Goal: Learn about a topic: Learn about a topic

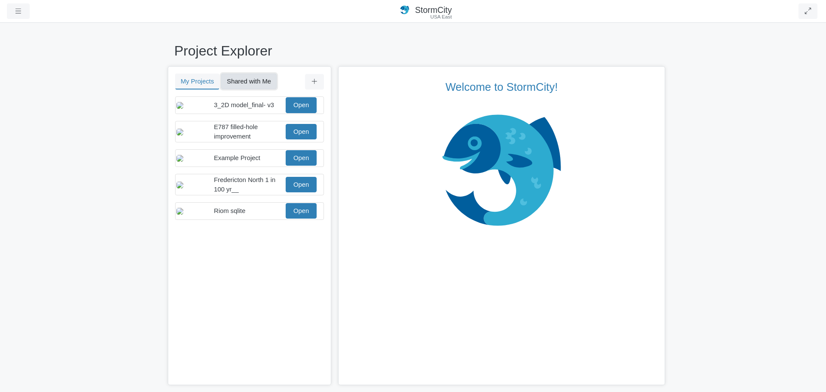
click at [273, 84] on button "Shared with Me" at bounding box center [249, 81] width 56 height 15
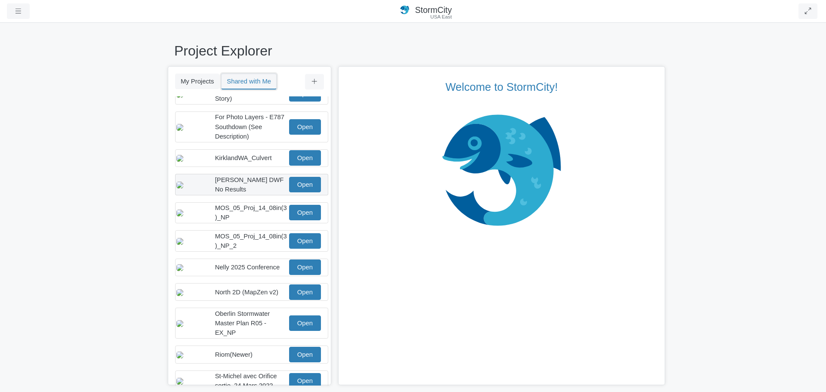
scroll to position [129, 0]
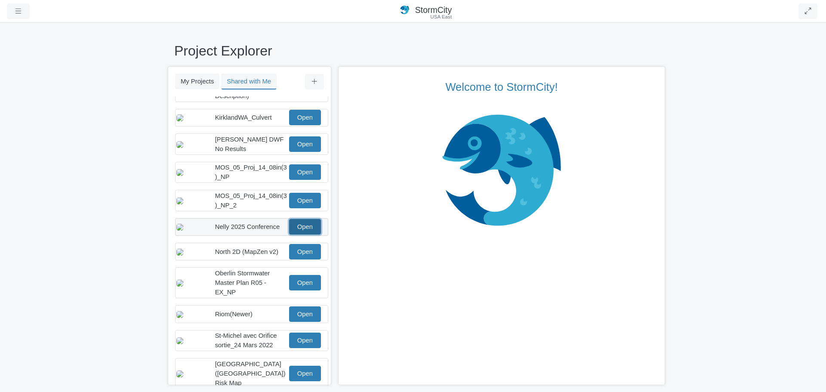
click at [302, 233] on link "Open" at bounding box center [305, 226] width 32 height 15
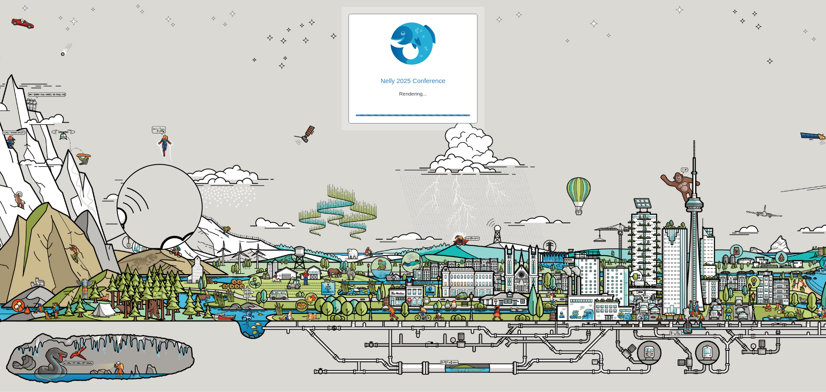
checkbox input "true"
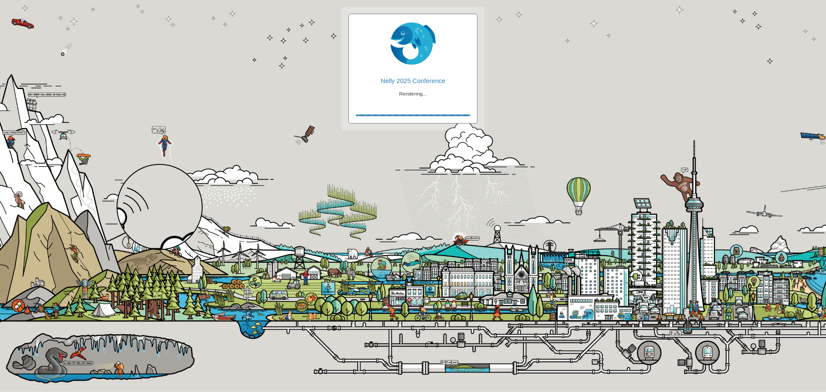
checkbox input "true"
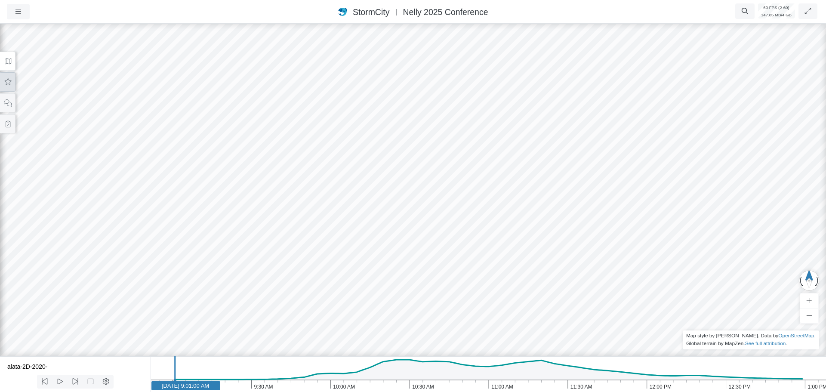
click at [9, 85] on icon at bounding box center [8, 81] width 7 height 6
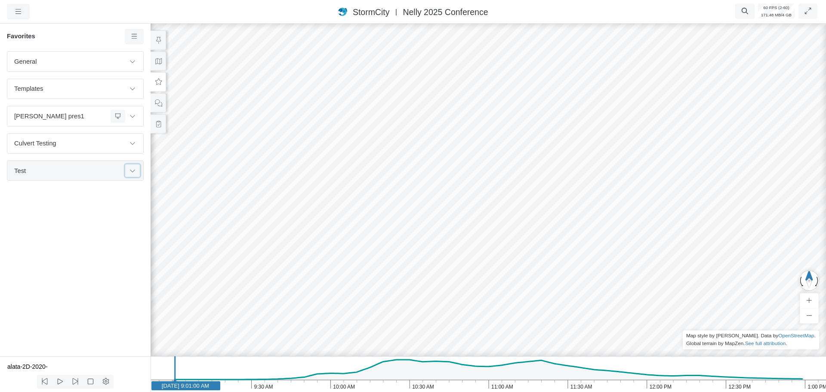
click at [131, 170] on icon at bounding box center [132, 171] width 7 height 6
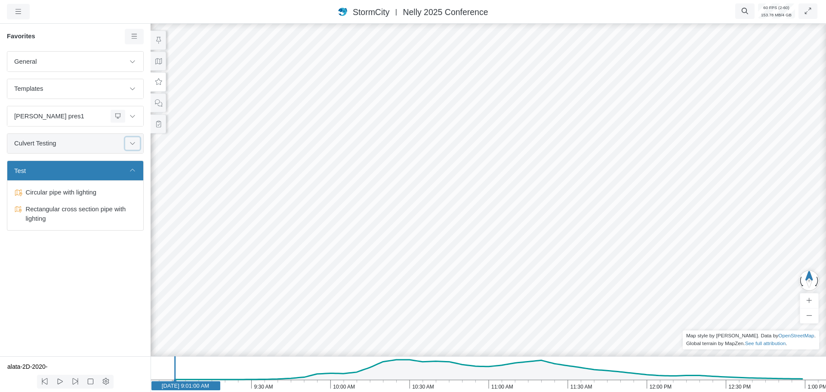
click at [133, 146] on icon at bounding box center [132, 143] width 7 height 6
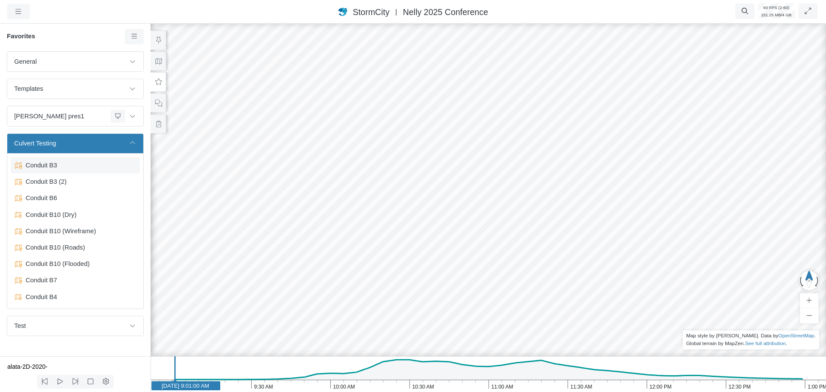
click at [60, 170] on span "Conduit B3" at bounding box center [76, 165] width 108 height 9
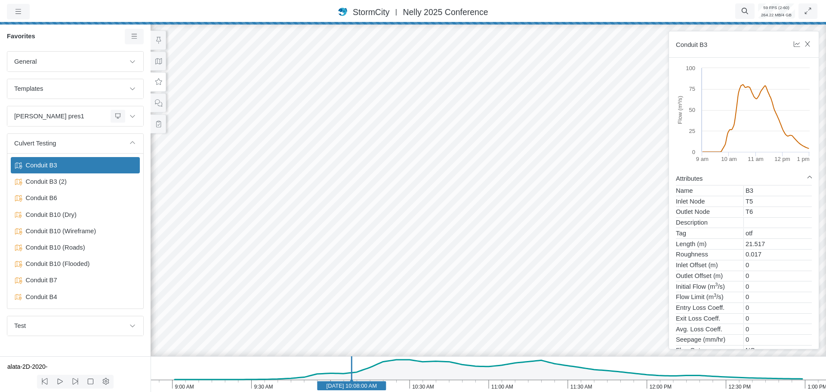
drag, startPoint x: 364, startPoint y: 212, endPoint x: 460, endPoint y: 207, distance: 95.7
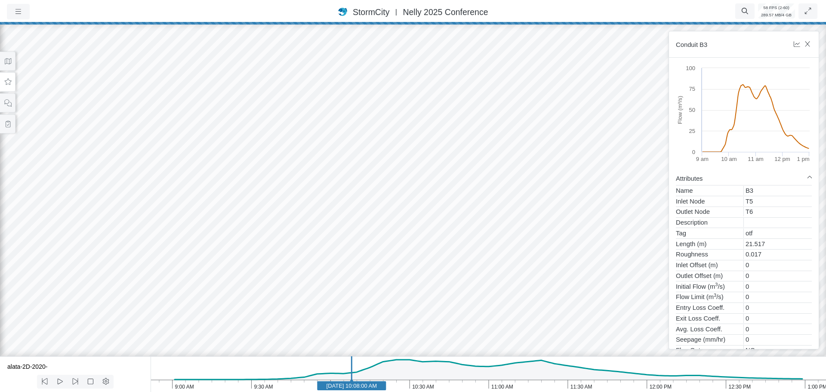
drag, startPoint x: 531, startPoint y: 280, endPoint x: 622, endPoint y: 248, distance: 96.6
click at [622, 248] on div at bounding box center [413, 207] width 826 height 370
drag, startPoint x: 430, startPoint y: 290, endPoint x: 501, endPoint y: 289, distance: 71.0
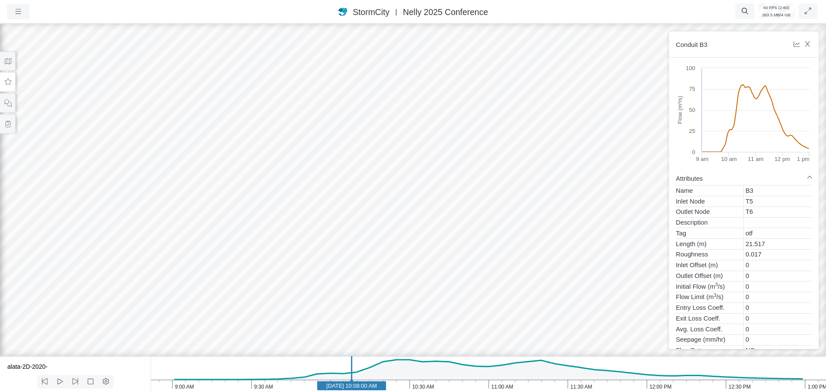
drag, startPoint x: 487, startPoint y: 251, endPoint x: 510, endPoint y: 232, distance: 30.2
click at [512, 266] on div at bounding box center [413, 207] width 826 height 370
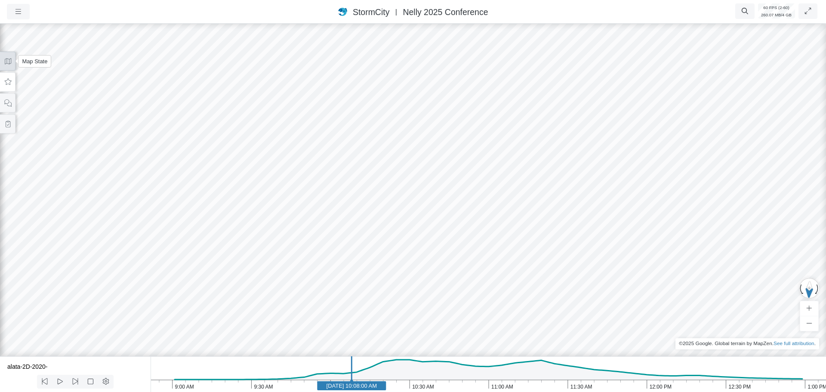
click at [10, 65] on button at bounding box center [7, 61] width 15 height 19
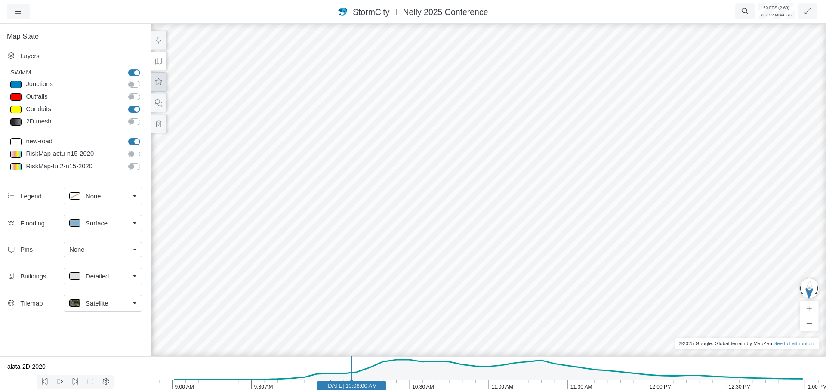
click at [161, 83] on icon at bounding box center [158, 82] width 8 height 6
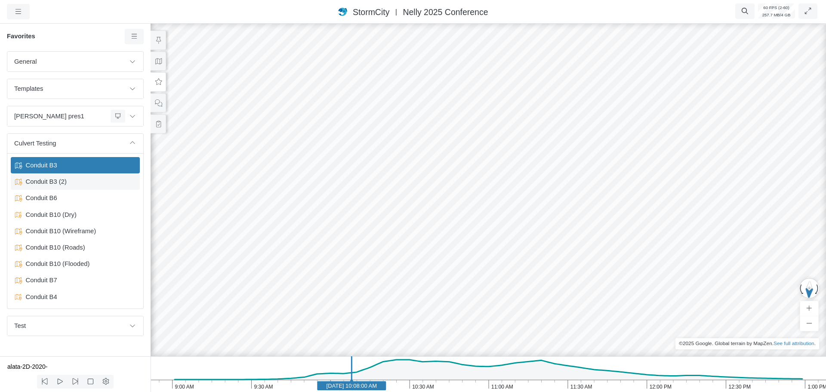
click at [57, 183] on span "Conduit B3 (2)" at bounding box center [76, 181] width 108 height 9
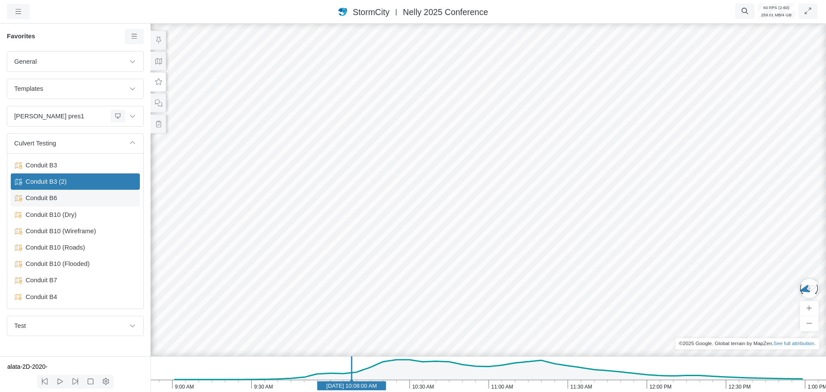
click at [52, 197] on span "Conduit B6" at bounding box center [76, 197] width 108 height 9
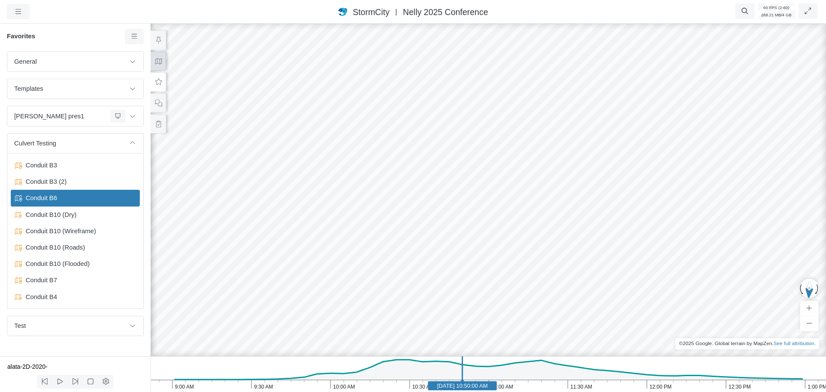
click at [163, 68] on button at bounding box center [158, 61] width 15 height 19
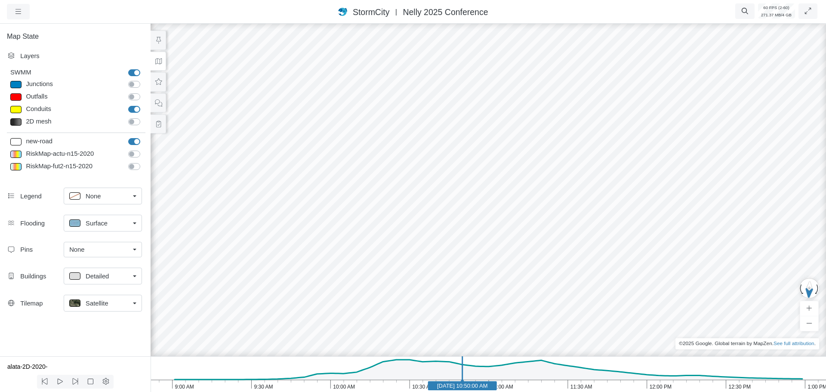
click at [97, 300] on span "Satellite" at bounding box center [97, 303] width 23 height 9
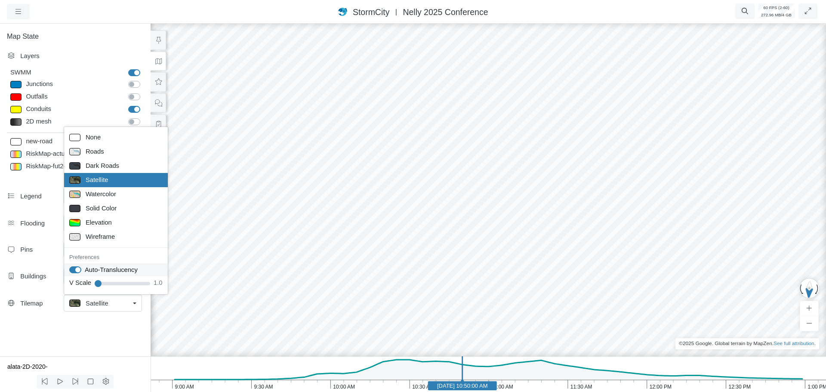
click at [85, 269] on label "Auto-Translucency" at bounding box center [111, 269] width 53 height 9
checkbox input "false"
click at [34, 238] on div "Flooding Surface None Surface Tracer Isopleth Preferences Fill Holes" at bounding box center [75, 224] width 151 height 27
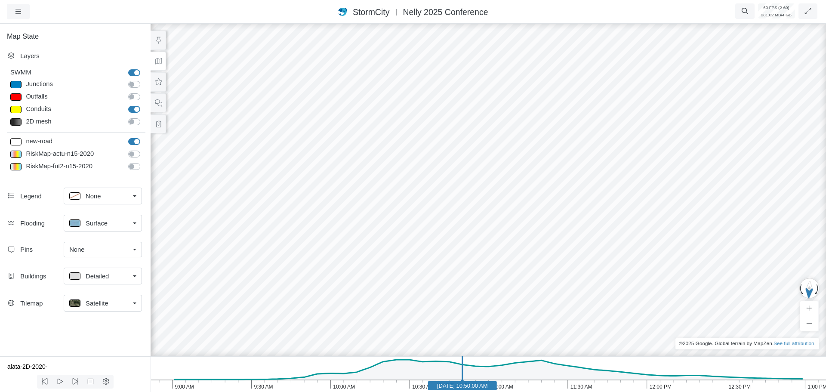
click at [95, 226] on span "Surface" at bounding box center [97, 223] width 22 height 9
click at [94, 245] on span "None" at bounding box center [93, 242] width 15 height 9
drag, startPoint x: 516, startPoint y: 321, endPoint x: 444, endPoint y: 295, distance: 76.3
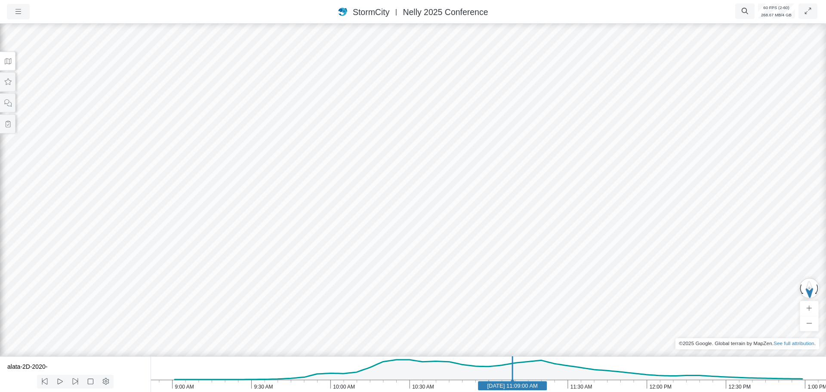
click at [549, 386] on icon "1:00 PM 12:30 PM 12:00 PM 11:30 AM 11:00 AM 10:30 AM 10:00 AM 9:30 AM 9:00 AM […" at bounding box center [489, 374] width 676 height 36
click at [385, 386] on rect at bounding box center [417, 385] width 69 height 9
drag, startPoint x: 448, startPoint y: 315, endPoint x: 446, endPoint y: 324, distance: 9.6
drag, startPoint x: 451, startPoint y: 307, endPoint x: 451, endPoint y: 284, distance: 22.8
drag, startPoint x: 447, startPoint y: 276, endPoint x: 440, endPoint y: 246, distance: 30.8
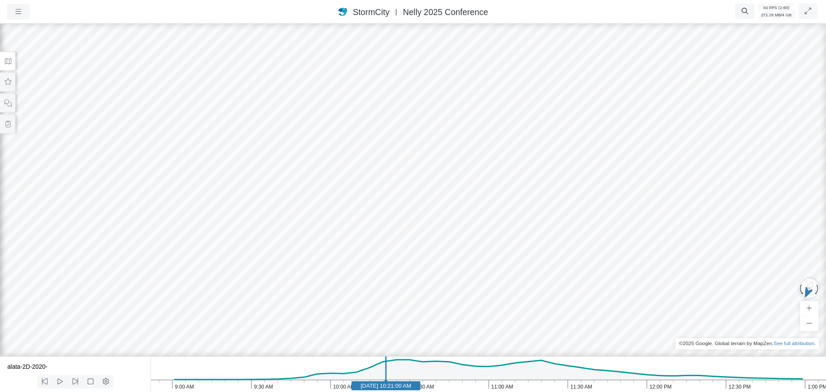
drag, startPoint x: 444, startPoint y: 213, endPoint x: 429, endPoint y: 272, distance: 60.0
click at [429, 272] on div at bounding box center [413, 207] width 826 height 370
drag, startPoint x: 426, startPoint y: 258, endPoint x: 426, endPoint y: 207, distance: 50.3
drag, startPoint x: 426, startPoint y: 251, endPoint x: 421, endPoint y: 223, distance: 28.9
click at [421, 223] on div at bounding box center [413, 207] width 826 height 370
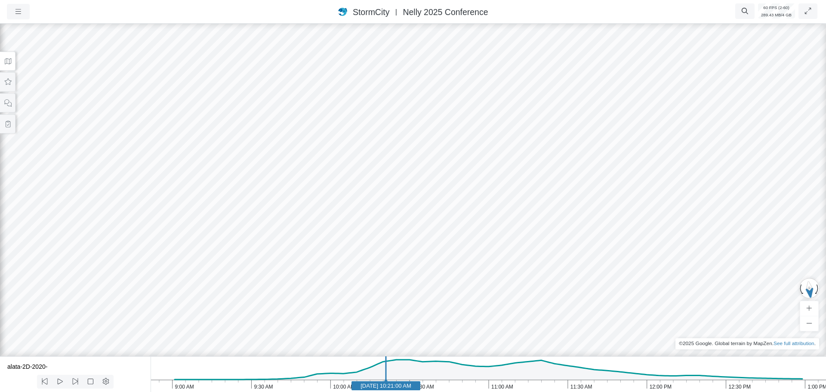
drag, startPoint x: 419, startPoint y: 272, endPoint x: 424, endPoint y: 244, distance: 27.9
drag, startPoint x: 470, startPoint y: 342, endPoint x: 621, endPoint y: 366, distance: 152.1
click at [621, 366] on div "Projects Groups Users Preferences Profiles Data Centers Accounts Support About …" at bounding box center [413, 196] width 826 height 392
drag, startPoint x: 524, startPoint y: 328, endPoint x: 537, endPoint y: 346, distance: 22.1
drag, startPoint x: 426, startPoint y: 310, endPoint x: 325, endPoint y: 311, distance: 101.6
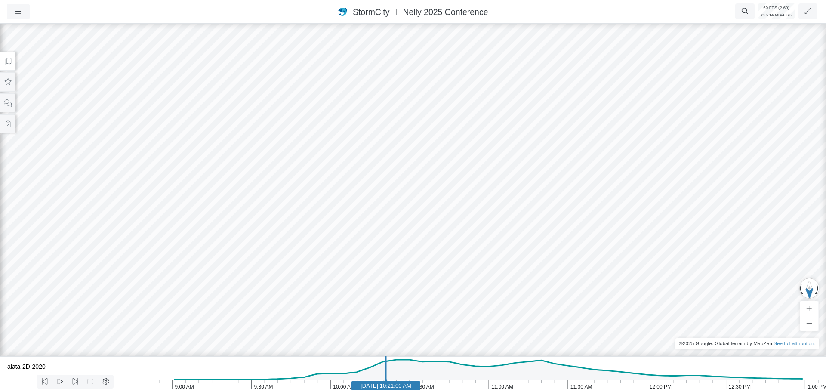
click at [325, 311] on div at bounding box center [413, 207] width 826 height 370
drag, startPoint x: 491, startPoint y: 299, endPoint x: 307, endPoint y: 313, distance: 184.7
click at [307, 313] on div at bounding box center [413, 207] width 826 height 370
click at [10, 85] on button at bounding box center [7, 81] width 15 height 19
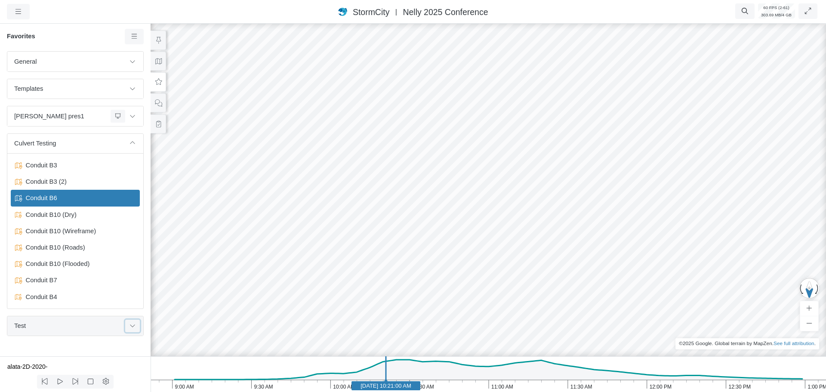
click at [130, 325] on icon at bounding box center [132, 326] width 7 height 6
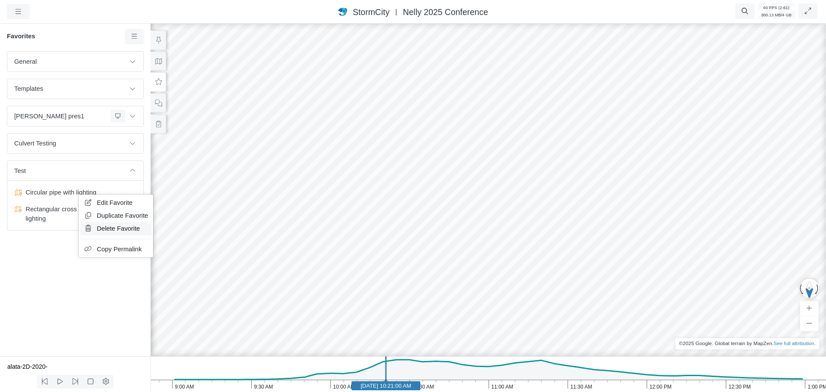
click at [118, 231] on span "Delete Favorite" at bounding box center [118, 228] width 43 height 7
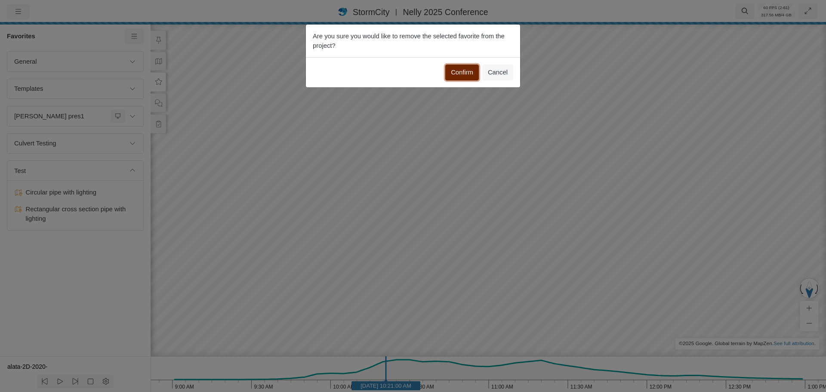
click at [465, 73] on button "Confirm" at bounding box center [462, 72] width 34 height 15
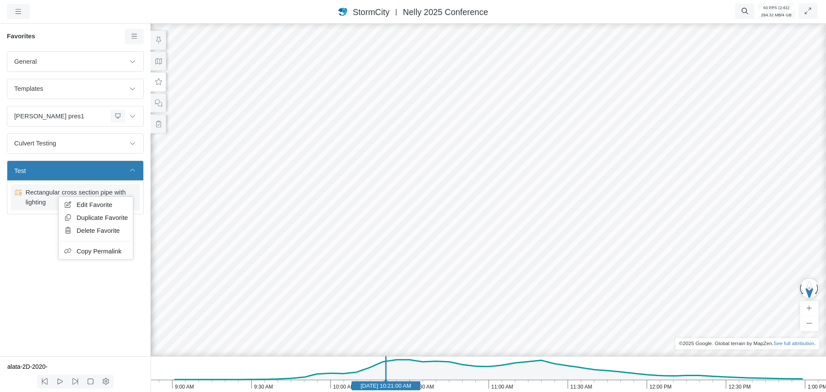
click at [50, 192] on span "Rectangular cross section pipe with lighting" at bounding box center [76, 197] width 108 height 19
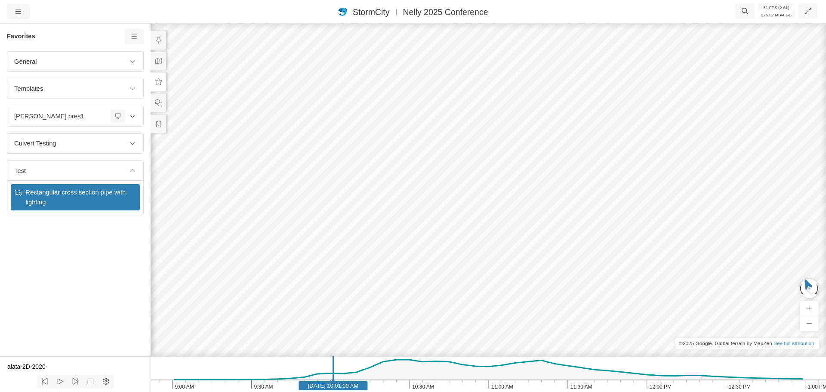
drag, startPoint x: 550, startPoint y: 245, endPoint x: 395, endPoint y: 191, distance: 164.4
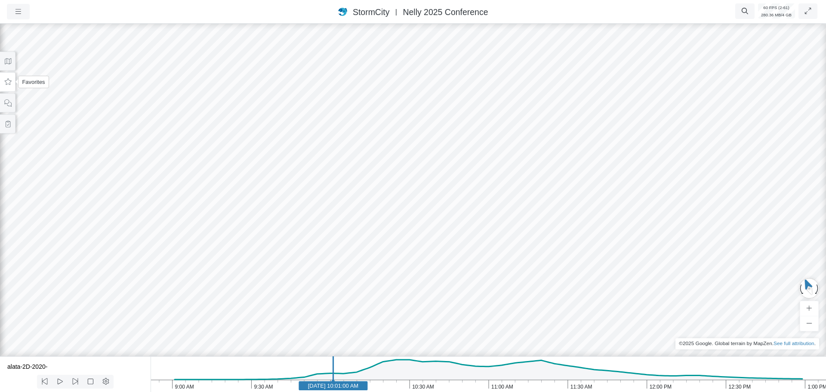
click at [8, 81] on icon at bounding box center [8, 82] width 8 height 6
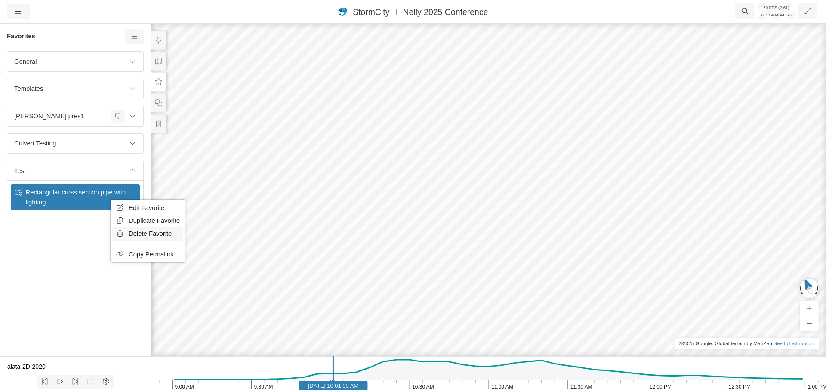
click at [140, 234] on span "Delete Favorite" at bounding box center [150, 233] width 43 height 7
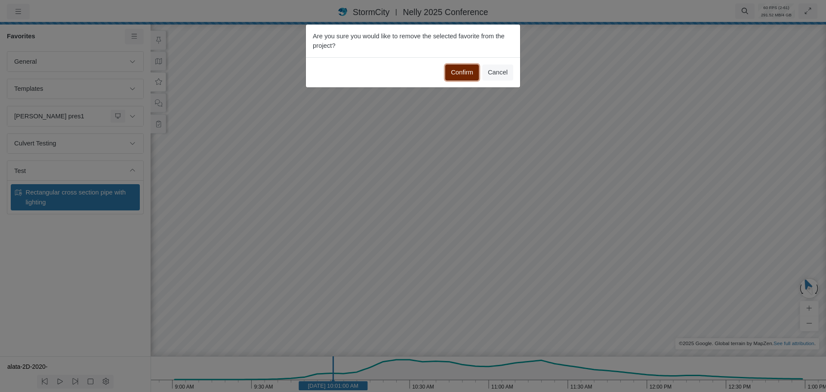
click at [457, 71] on button "Confirm" at bounding box center [462, 72] width 34 height 15
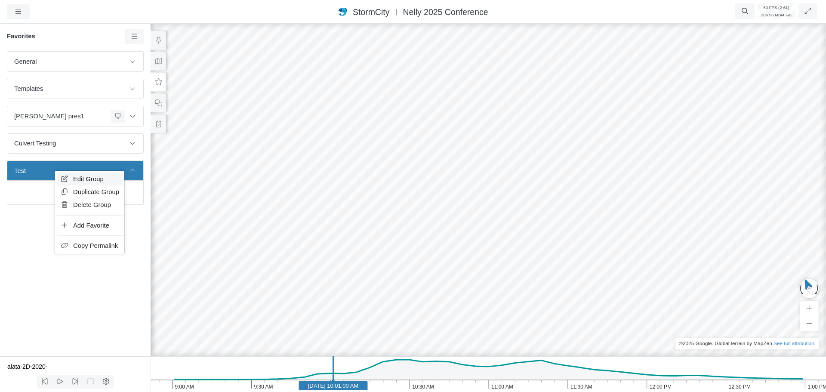
click at [99, 179] on span "Edit Group" at bounding box center [88, 179] width 31 height 7
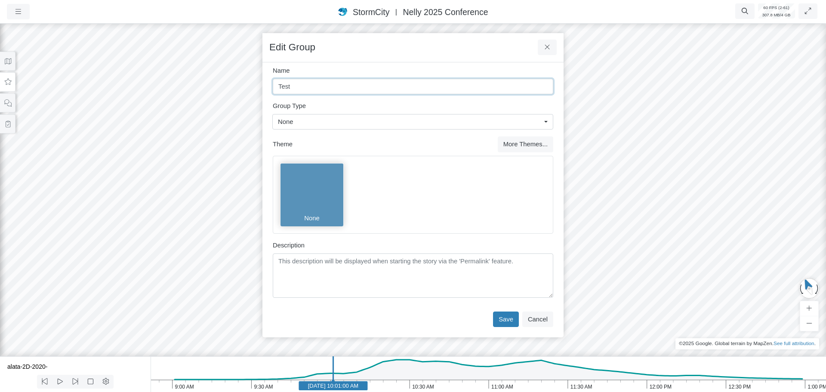
drag, startPoint x: 293, startPoint y: 88, endPoint x: 257, endPoint y: 80, distance: 36.6
click at [257, 80] on div "Projects Groups Users Preferences Profiles Data Centers Accounts Support About …" at bounding box center [413, 196] width 826 height 392
type input "Bugs"
click at [506, 316] on button "Save" at bounding box center [506, 319] width 26 height 15
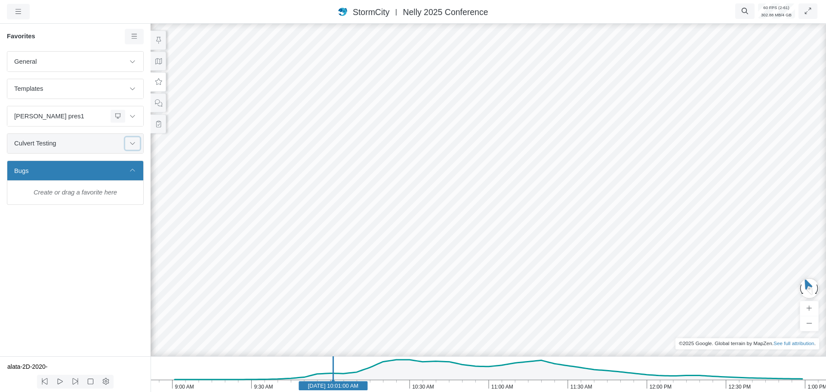
click at [130, 144] on icon at bounding box center [132, 143] width 7 height 6
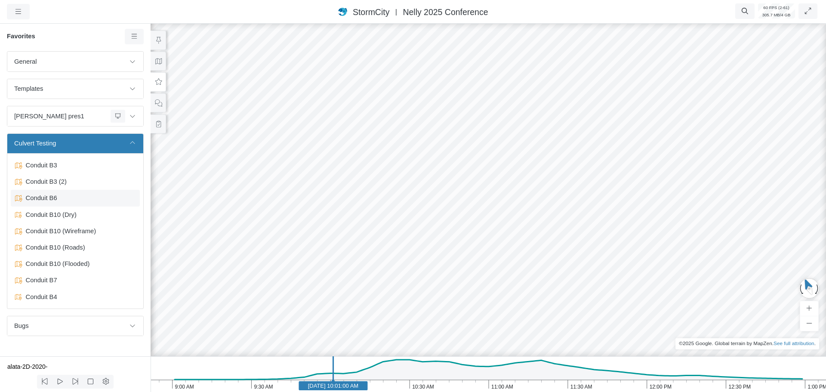
click at [47, 197] on span "Conduit B6" at bounding box center [76, 197] width 108 height 9
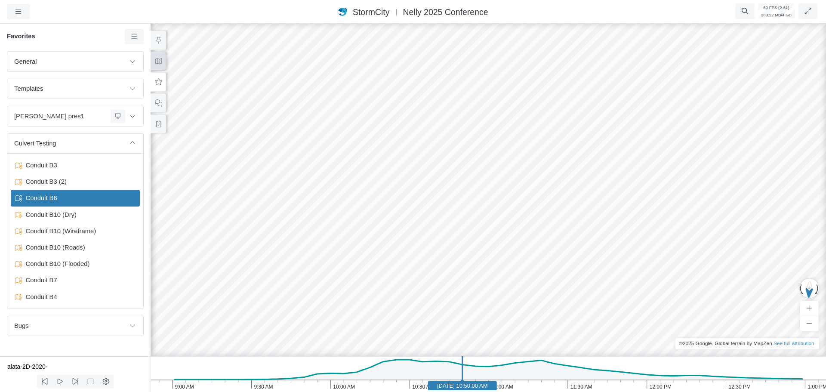
click at [161, 68] on button at bounding box center [158, 61] width 15 height 19
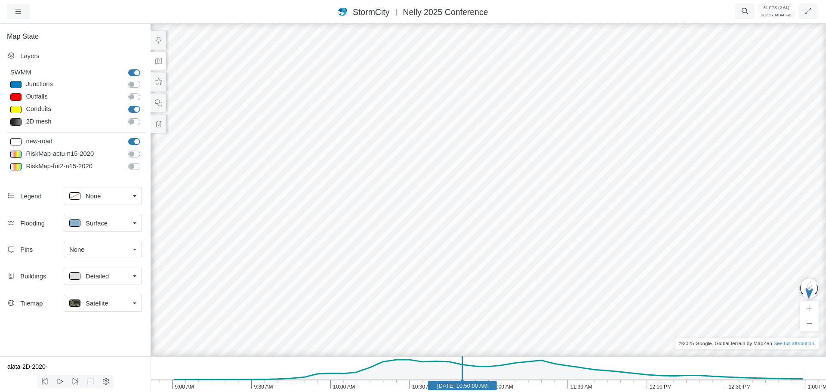
click at [105, 225] on span "Surface" at bounding box center [97, 223] width 22 height 9
click at [95, 243] on span "None" at bounding box center [93, 242] width 15 height 9
drag, startPoint x: 483, startPoint y: 306, endPoint x: 380, endPoint y: 276, distance: 108.0
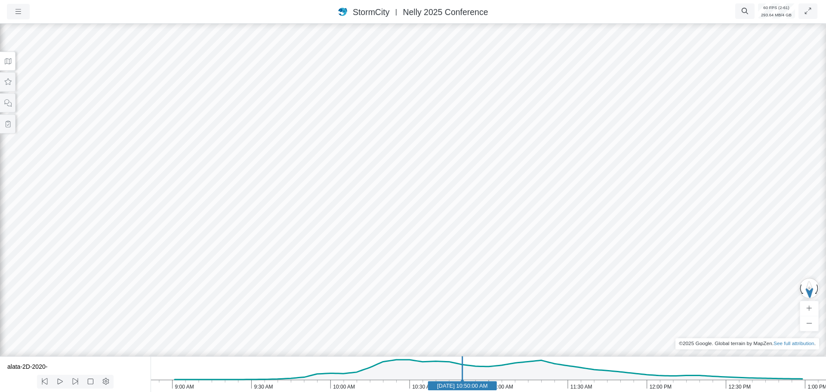
drag, startPoint x: 423, startPoint y: 288, endPoint x: 432, endPoint y: 286, distance: 9.8
click at [432, 286] on div at bounding box center [413, 207] width 826 height 370
click at [6, 60] on icon at bounding box center [8, 61] width 8 height 6
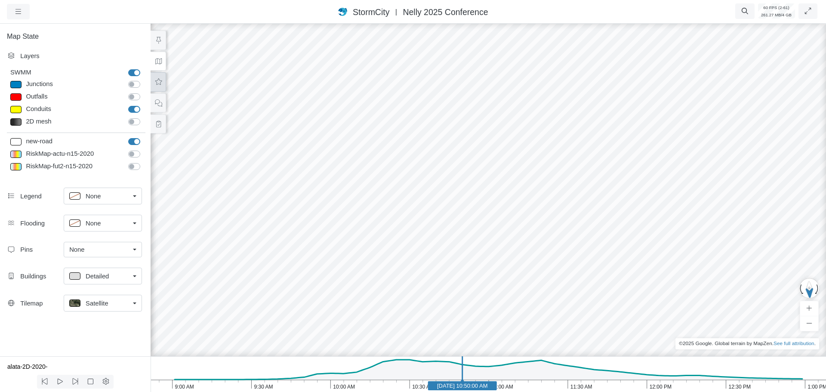
click at [159, 83] on icon at bounding box center [158, 82] width 8 height 6
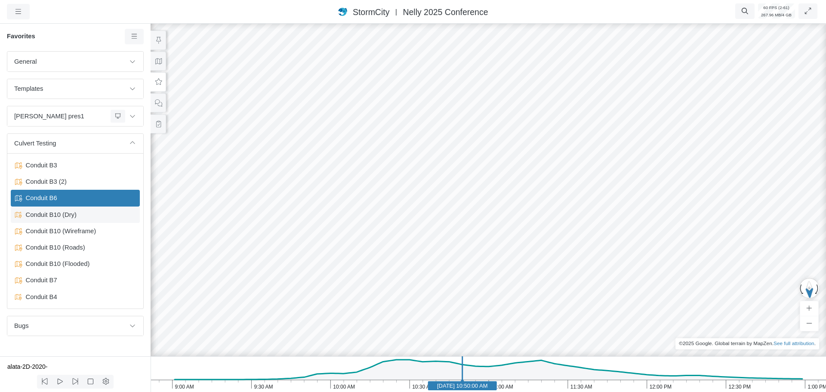
click at [66, 217] on span "Conduit B10 (Dry)" at bounding box center [76, 214] width 108 height 9
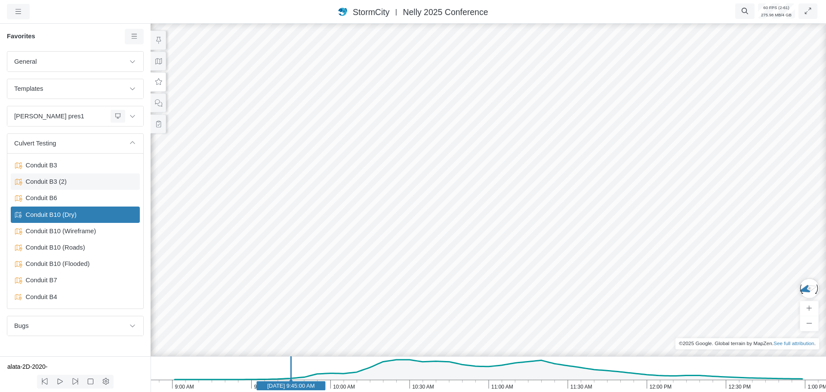
click at [54, 183] on span "Conduit B3 (2)" at bounding box center [76, 181] width 108 height 9
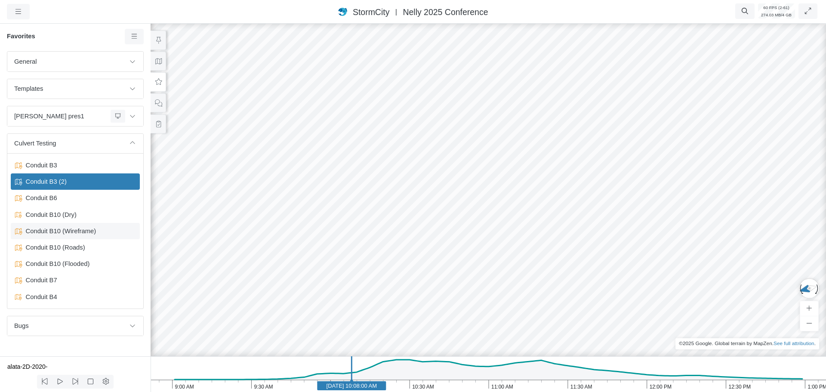
click at [65, 231] on span "Conduit B10 (Wireframe)" at bounding box center [76, 230] width 108 height 9
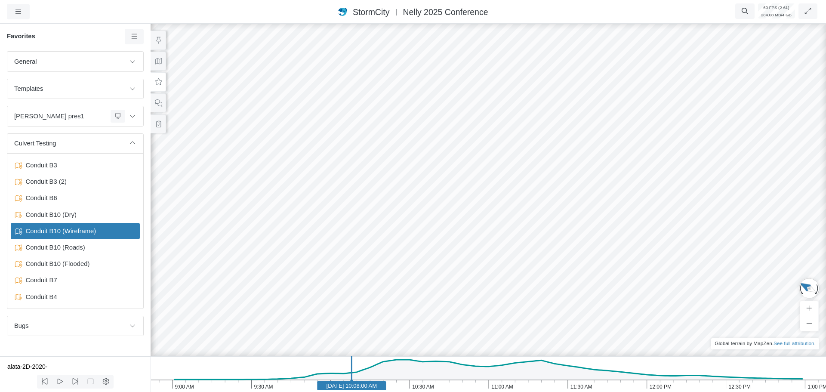
drag, startPoint x: 237, startPoint y: 279, endPoint x: 288, endPoint y: 250, distance: 58.4
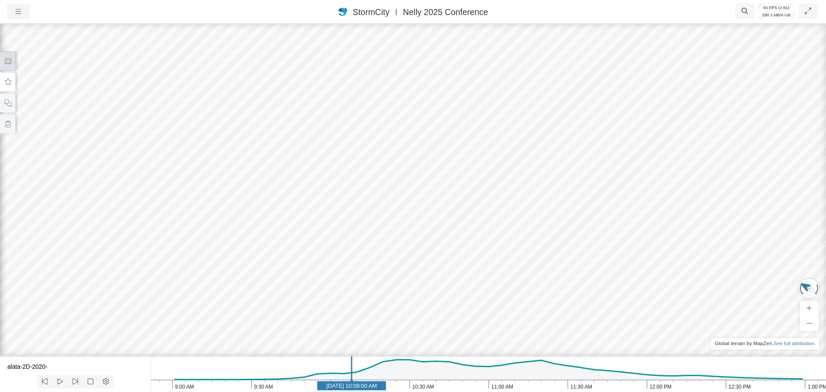
click at [10, 64] on icon at bounding box center [8, 61] width 8 height 6
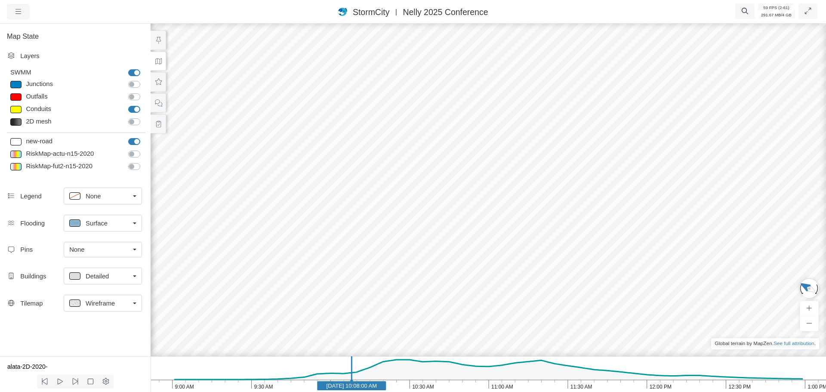
click at [89, 221] on span "Surface" at bounding box center [97, 223] width 22 height 9
click at [95, 242] on span "None" at bounding box center [93, 242] width 15 height 9
drag, startPoint x: 321, startPoint y: 258, endPoint x: 443, endPoint y: 261, distance: 122.7
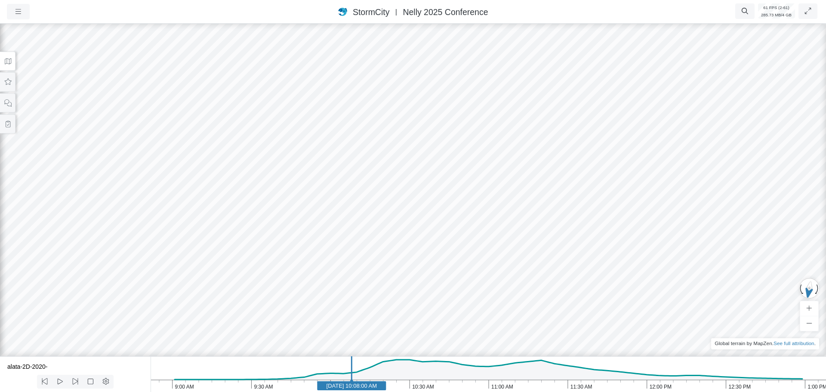
click at [9, 61] on icon at bounding box center [8, 61] width 8 height 6
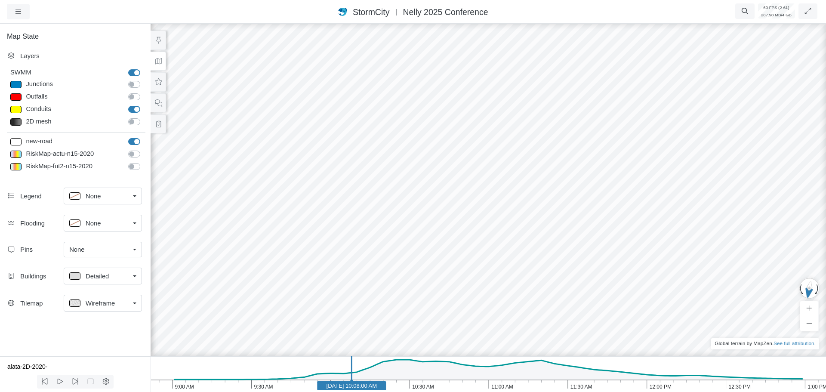
click at [134, 305] on link "Wireframe" at bounding box center [103, 303] width 78 height 17
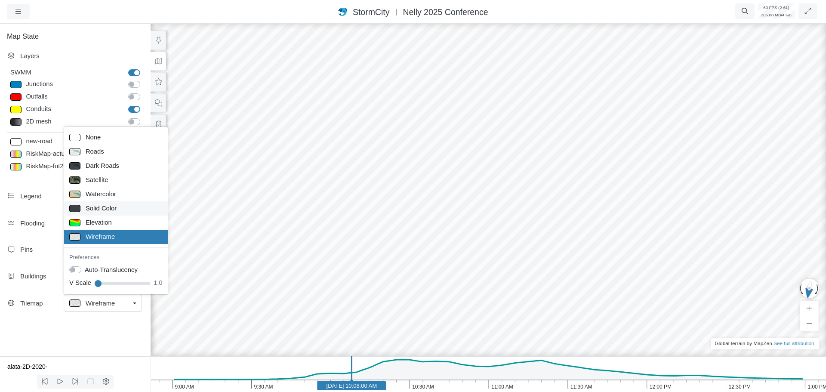
click at [105, 205] on span "Solid Color" at bounding box center [101, 208] width 31 height 9
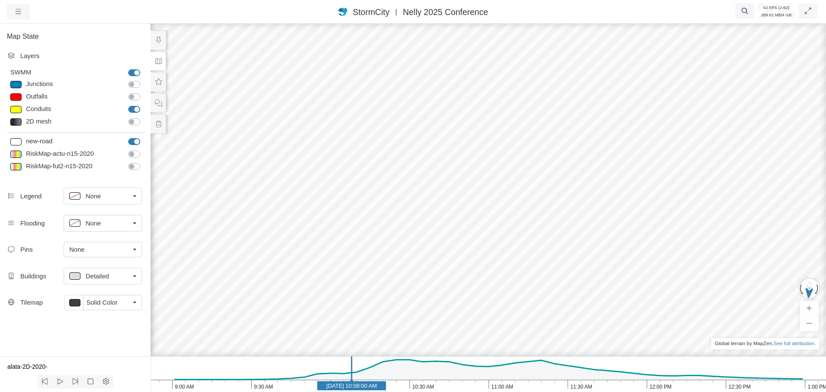
drag, startPoint x: 161, startPoint y: 256, endPoint x: 219, endPoint y: 248, distance: 59.1
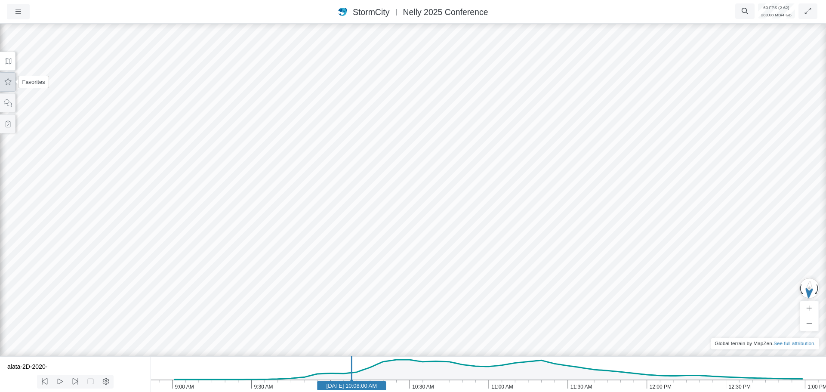
click at [9, 83] on icon at bounding box center [8, 82] width 8 height 6
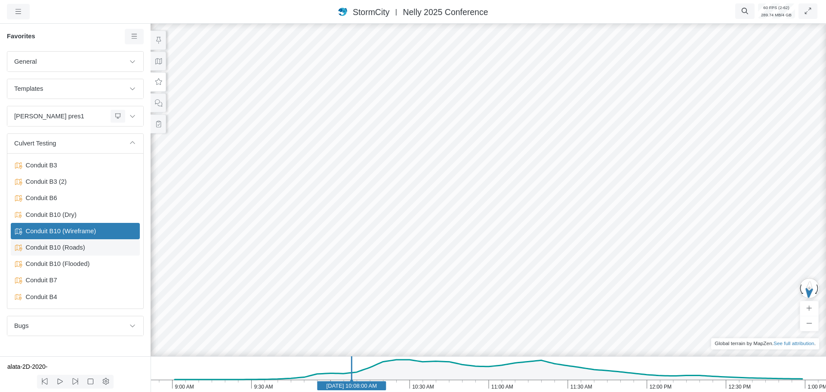
click at [46, 248] on span "Conduit B10 (Roads)" at bounding box center [76, 247] width 108 height 9
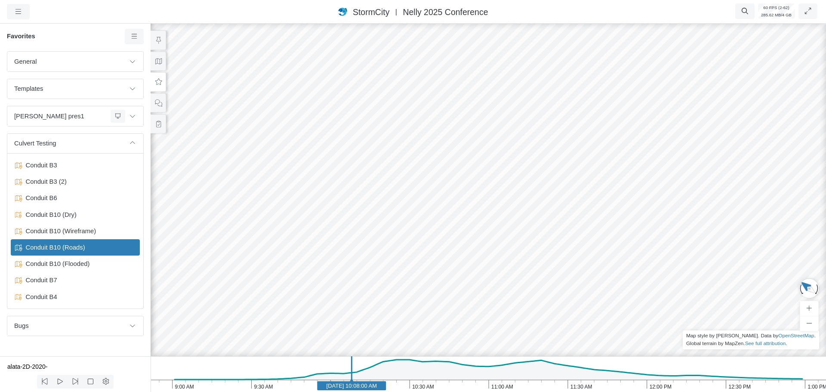
click at [400, 384] on icon "1:00 PM 12:30 PM 12:00 PM 11:30 AM 11:00 AM 10:30 AM 10:00 AM 9:30 AM 9:00 AM […" at bounding box center [489, 374] width 676 height 36
click at [159, 59] on icon at bounding box center [158, 61] width 8 height 6
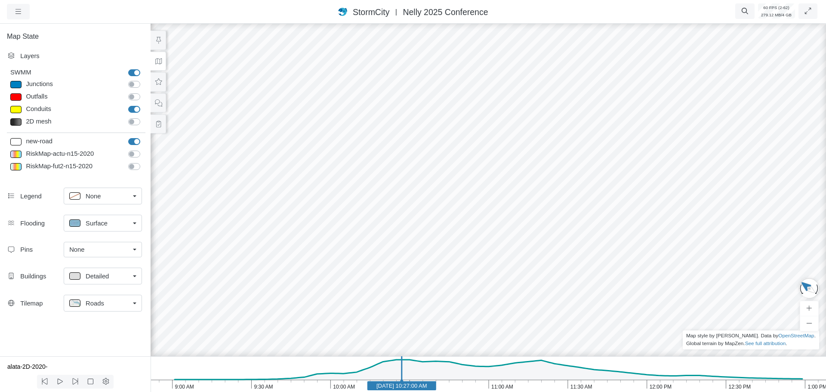
click at [99, 232] on link "Surface" at bounding box center [103, 223] width 78 height 17
click at [93, 244] on span "None" at bounding box center [93, 242] width 15 height 9
drag, startPoint x: 382, startPoint y: 245, endPoint x: 423, endPoint y: 222, distance: 46.6
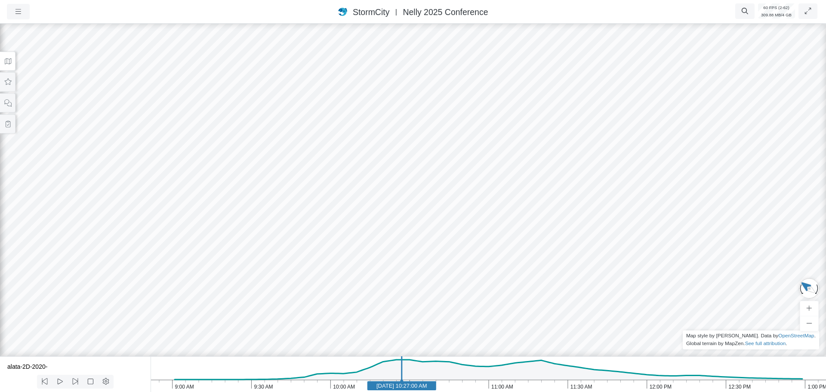
click at [7, 65] on button at bounding box center [7, 61] width 15 height 19
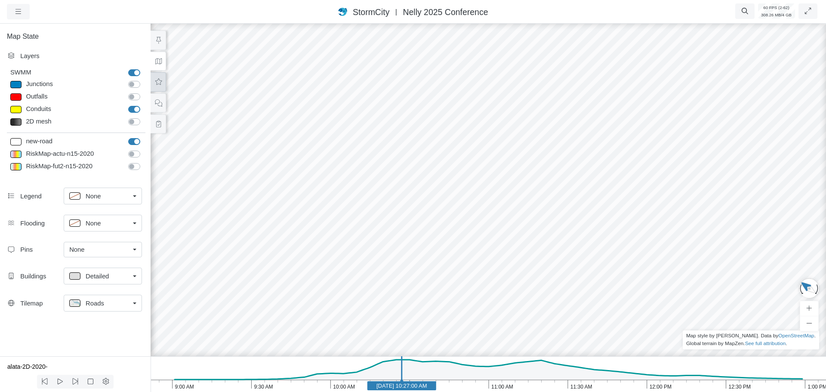
click at [162, 84] on icon at bounding box center [158, 82] width 8 height 6
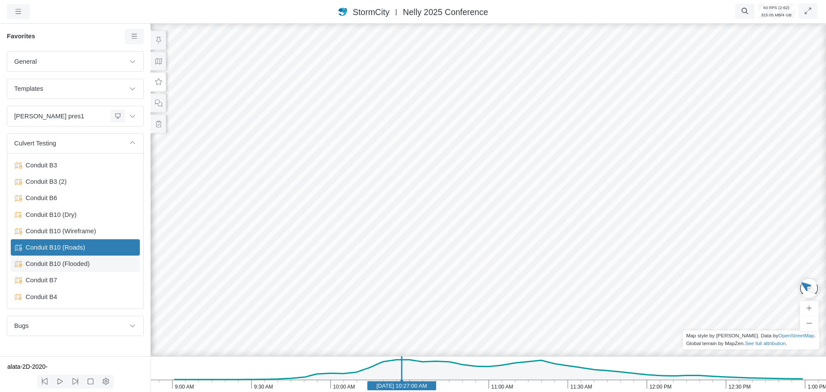
click at [64, 264] on span "Conduit B10 (Flooded)" at bounding box center [76, 263] width 108 height 9
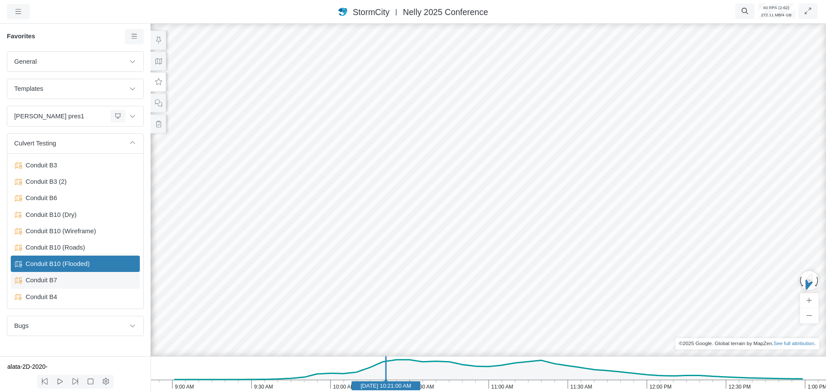
click at [60, 282] on span "Conduit B7" at bounding box center [76, 279] width 108 height 9
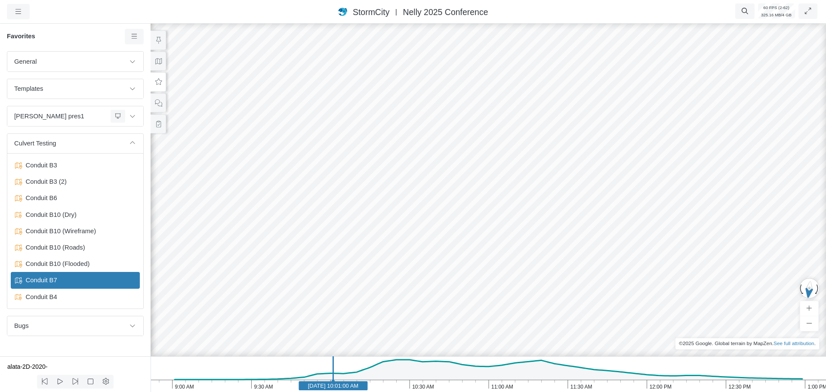
drag, startPoint x: 326, startPoint y: 290, endPoint x: 317, endPoint y: 166, distance: 125.1
click at [317, 166] on div at bounding box center [488, 207] width 826 height 370
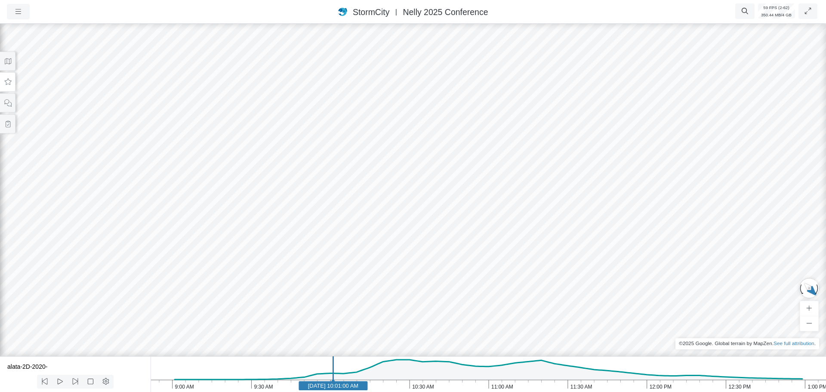
drag, startPoint x: 356, startPoint y: 262, endPoint x: 135, endPoint y: 189, distance: 233.2
click at [278, 386] on icon "1:00 PM 12:30 PM 12:00 PM 11:30 AM 11:00 AM 10:30 AM 10:00 AM 9:30 AM 9:00 AM […" at bounding box center [489, 374] width 676 height 36
click at [285, 390] on rect at bounding box center [278, 385] width 69 height 9
click at [296, 391] on icon "1:00 PM 12:30 PM 12:00 PM 11:30 AM 11:00 AM 10:30 AM 10:00 AM 9:30 AM 9:00 AM […" at bounding box center [489, 374] width 676 height 36
drag, startPoint x: 567, startPoint y: 325, endPoint x: 565, endPoint y: 332, distance: 6.8
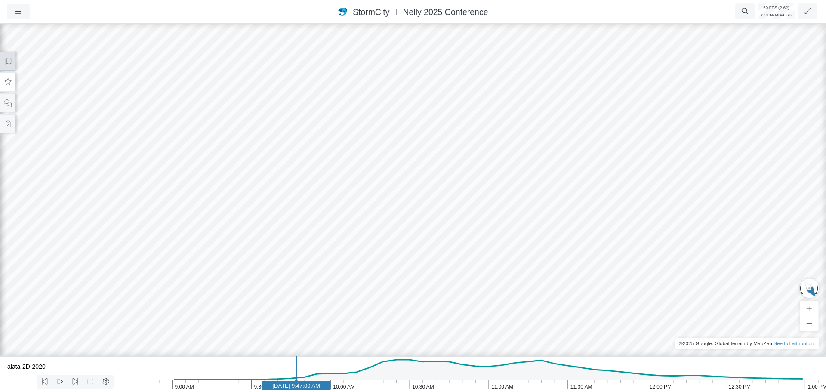
click at [9, 64] on icon at bounding box center [8, 61] width 6 height 6
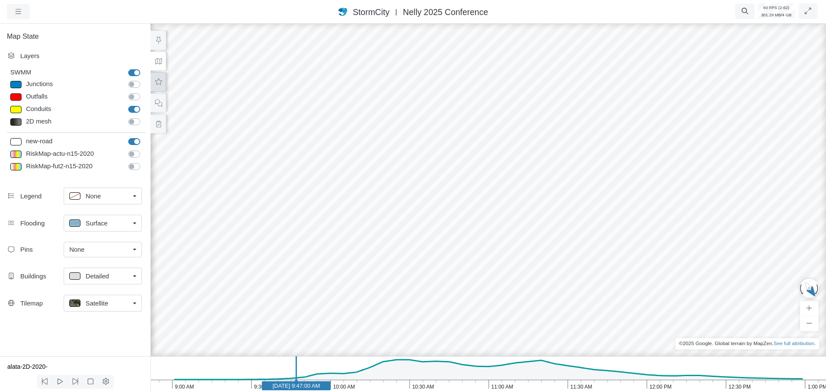
click at [163, 85] on button at bounding box center [158, 81] width 15 height 19
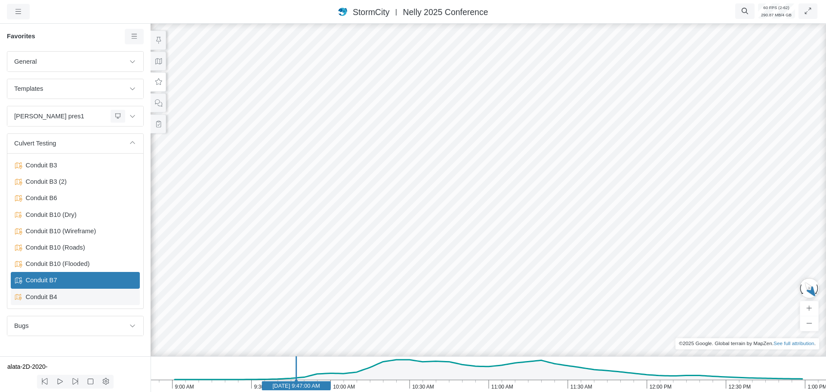
click at [61, 294] on span "Conduit B4" at bounding box center [76, 296] width 108 height 9
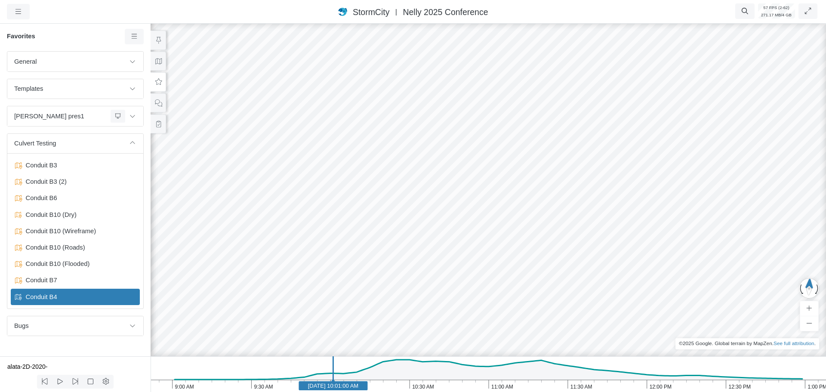
drag, startPoint x: 544, startPoint y: 256, endPoint x: 643, endPoint y: 257, distance: 99.4
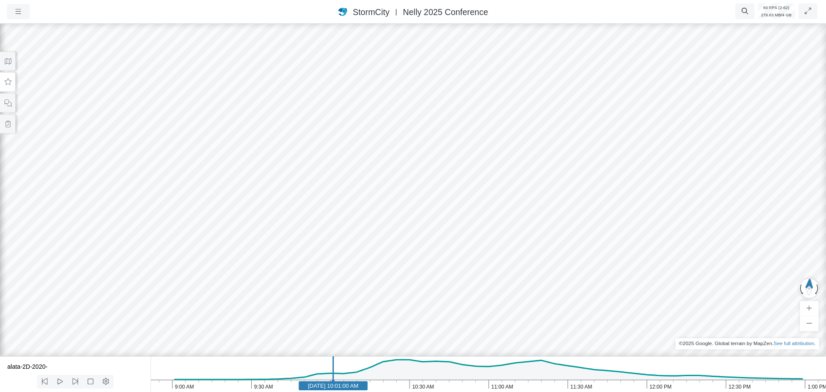
click at [241, 216] on div at bounding box center [413, 207] width 826 height 370
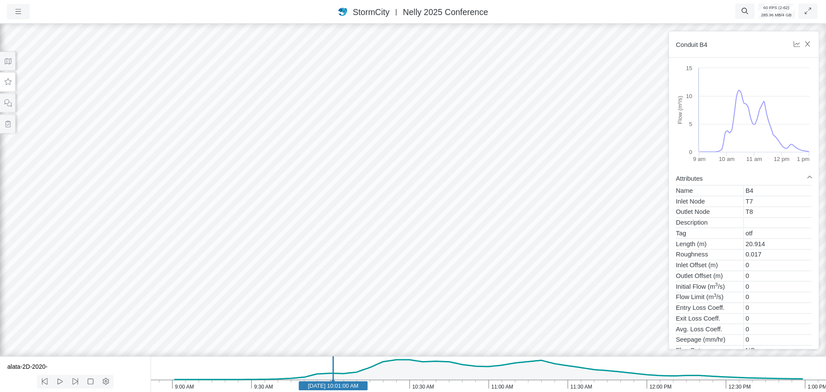
click at [255, 222] on div at bounding box center [413, 207] width 826 height 370
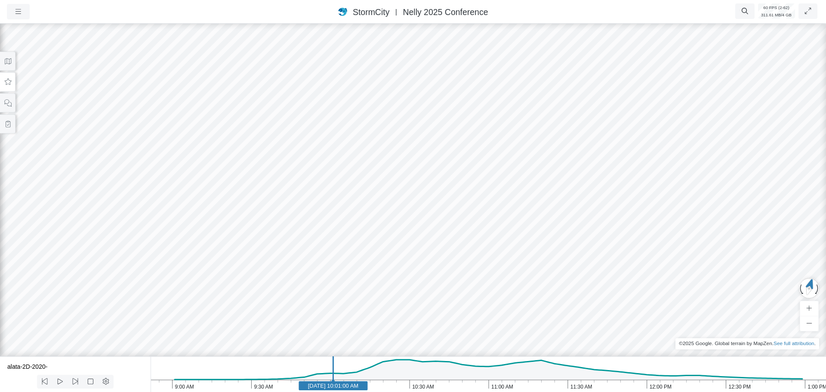
drag, startPoint x: 518, startPoint y: 242, endPoint x: 301, endPoint y: 238, distance: 216.5
